Goal: Task Accomplishment & Management: Manage account settings

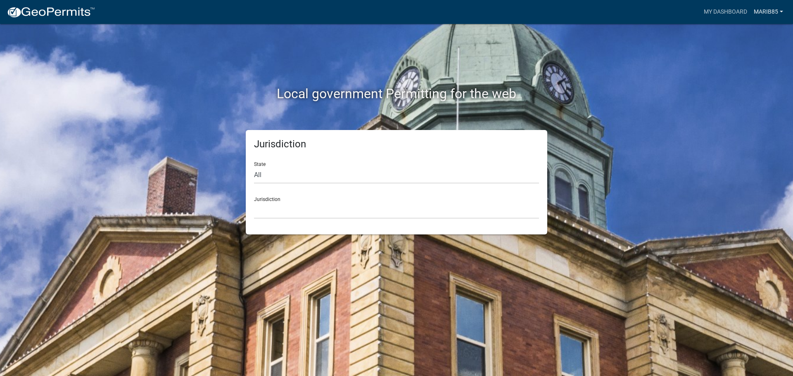
click at [755, 14] on link "marib85" at bounding box center [769, 12] width 36 height 16
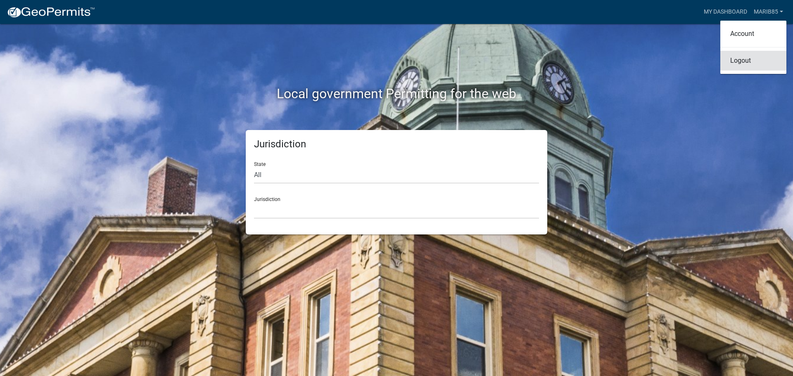
click at [741, 58] on link "Logout" at bounding box center [754, 61] width 66 height 20
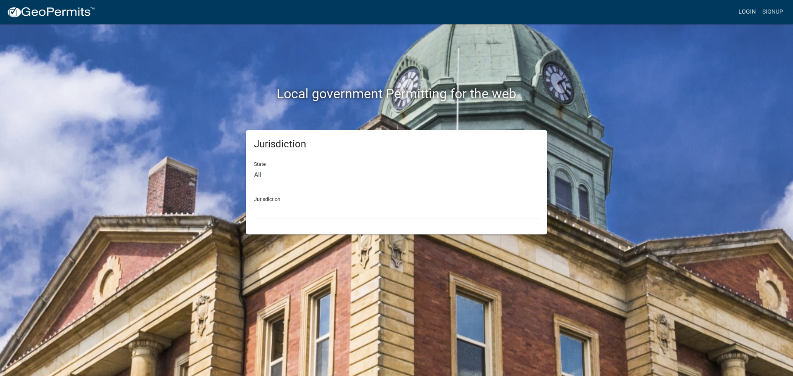
click at [750, 12] on link "Login" at bounding box center [747, 12] width 24 height 16
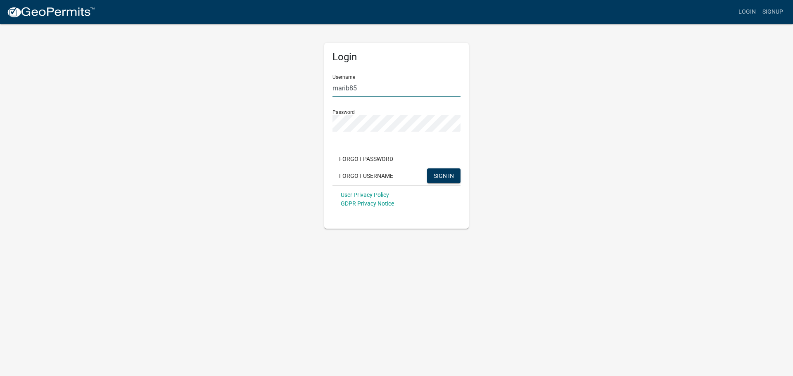
click at [359, 83] on input "marib85" at bounding box center [397, 88] width 128 height 17
type input "MEverage9106"
click at [435, 172] on span "SIGN IN" at bounding box center [444, 175] width 20 height 7
